Goal: Navigation & Orientation: Find specific page/section

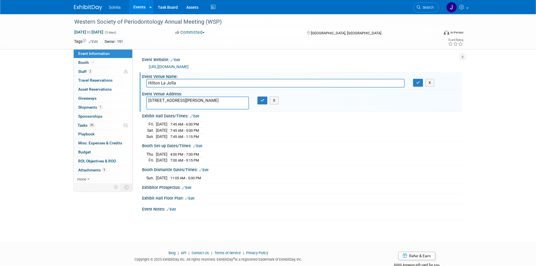
click at [64, 90] on div "Western Society of Periodontology Annual Meeting (WSP) [DATE] to [DATE] (3 days…" at bounding box center [268, 123] width 536 height 218
click at [80, 61] on span "Booth" at bounding box center [86, 62] width 17 height 5
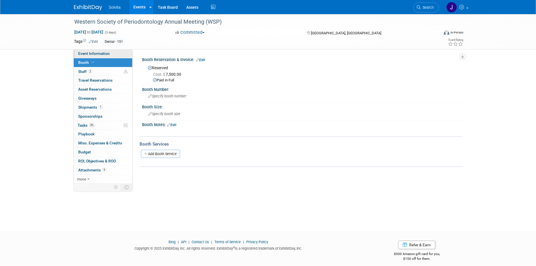
click at [93, 53] on span "Event Information" at bounding box center [94, 53] width 32 height 5
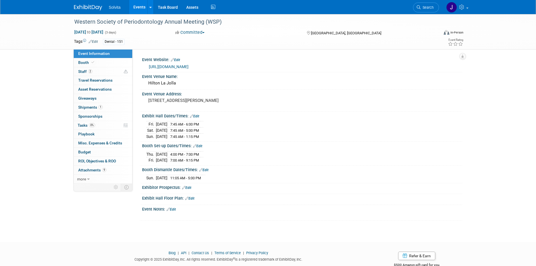
click at [52, 88] on div "Western Society of Periodontology Annual Meeting (WSP) [DATE] to [DATE] (3 days…" at bounding box center [268, 123] width 536 height 218
click at [79, 69] on link "2 Staff 2" at bounding box center [103, 71] width 59 height 9
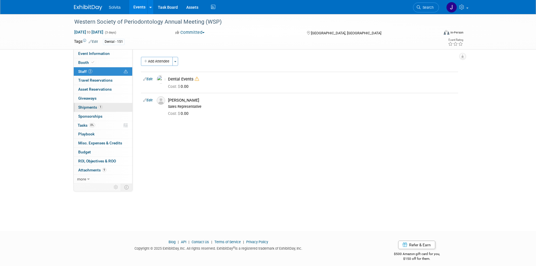
click at [91, 106] on span "Shipments 1" at bounding box center [90, 107] width 24 height 5
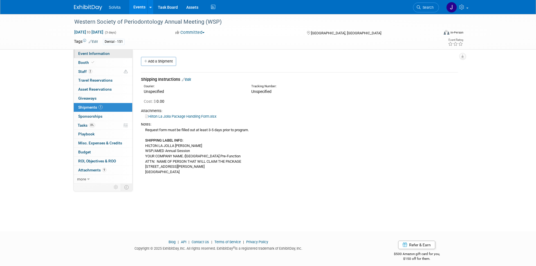
click at [85, 55] on span "Event Information" at bounding box center [94, 53] width 32 height 5
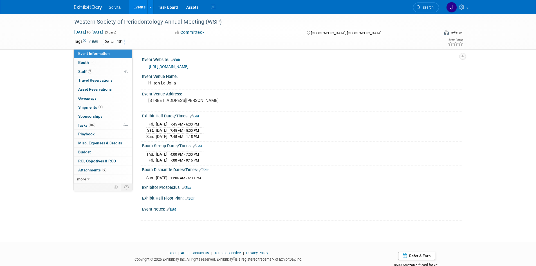
scroll to position [15, 0]
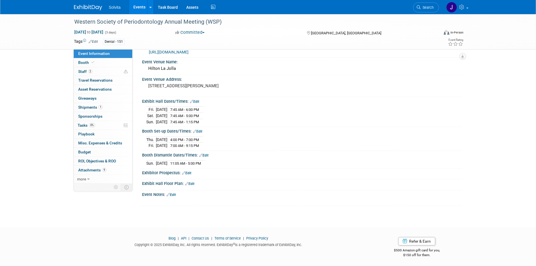
click at [89, 6] on img at bounding box center [88, 8] width 28 height 6
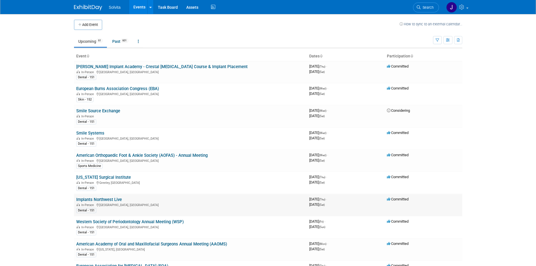
click at [105, 199] on link "Implants Northwest Live" at bounding box center [99, 199] width 46 height 5
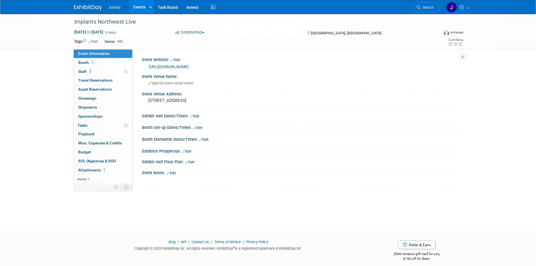
click at [179, 66] on link "https://www.inwlive.com/" at bounding box center [169, 66] width 40 height 5
